Goal: Task Accomplishment & Management: Use online tool/utility

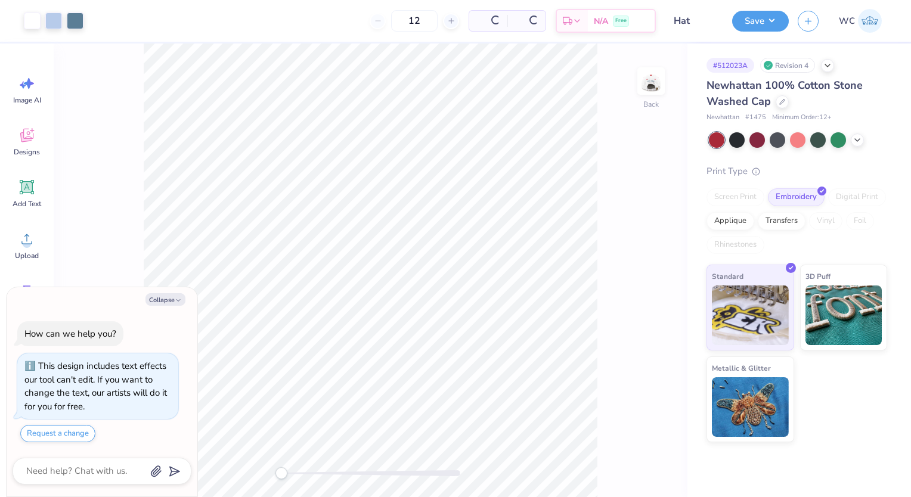
type textarea "x"
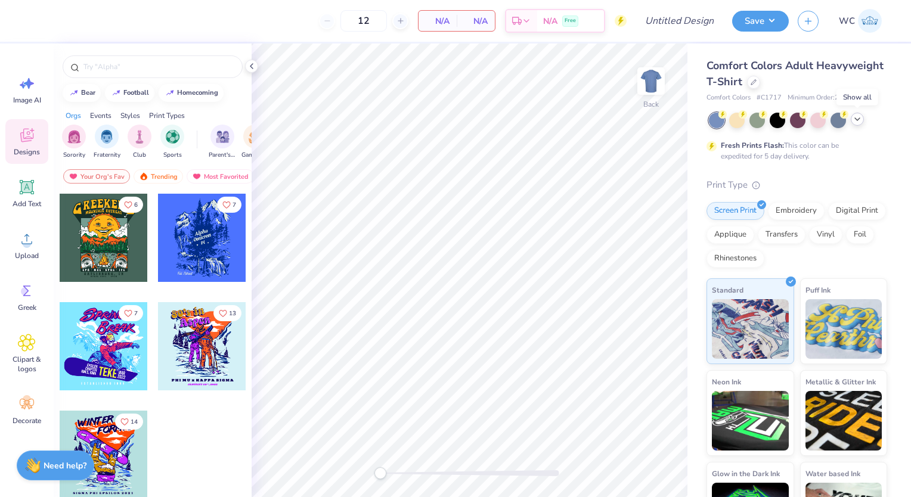
click at [851, 118] on div at bounding box center [857, 119] width 13 height 13
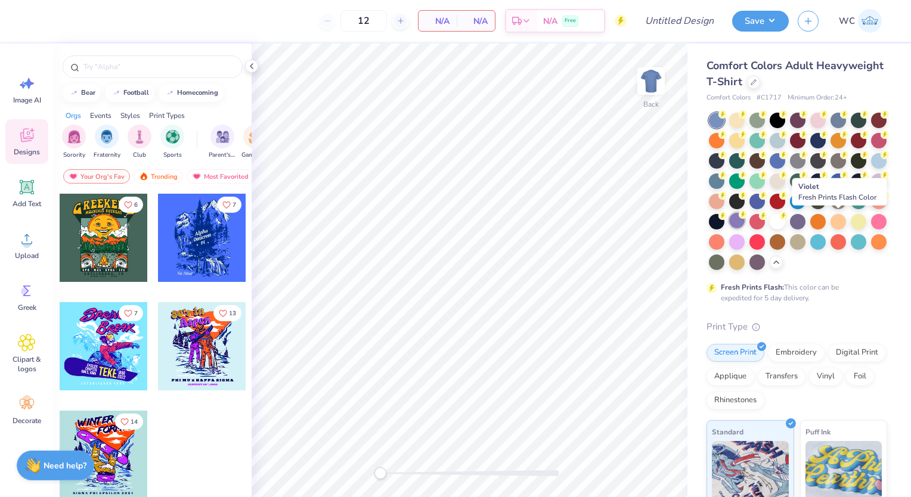
click at [745, 215] on div at bounding box center [736, 220] width 15 height 15
